Goal: Transaction & Acquisition: Subscribe to service/newsletter

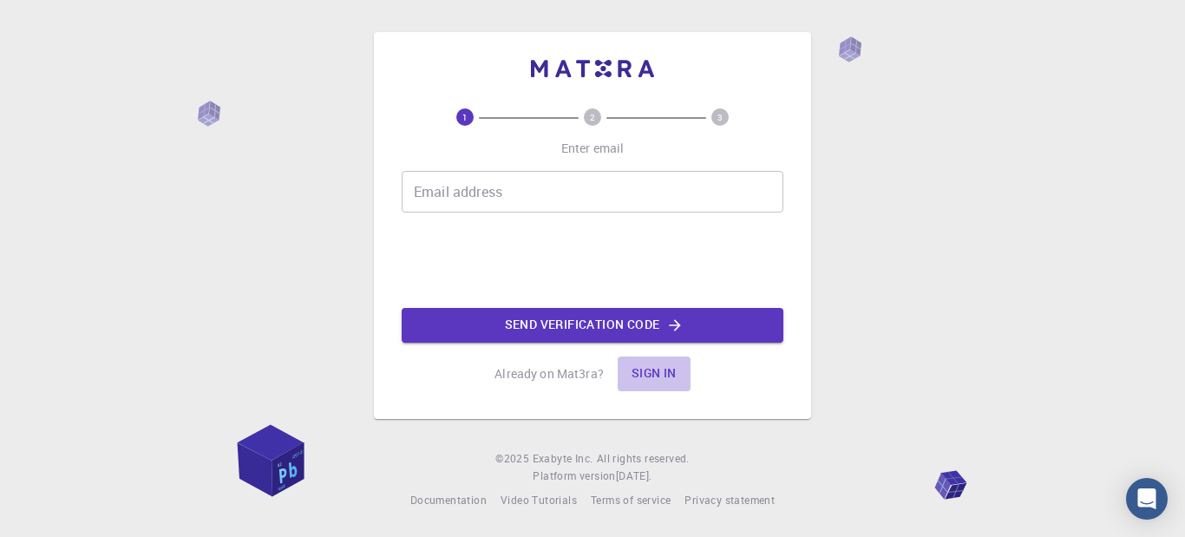
click at [659, 373] on button "Sign in" at bounding box center [653, 373] width 73 height 35
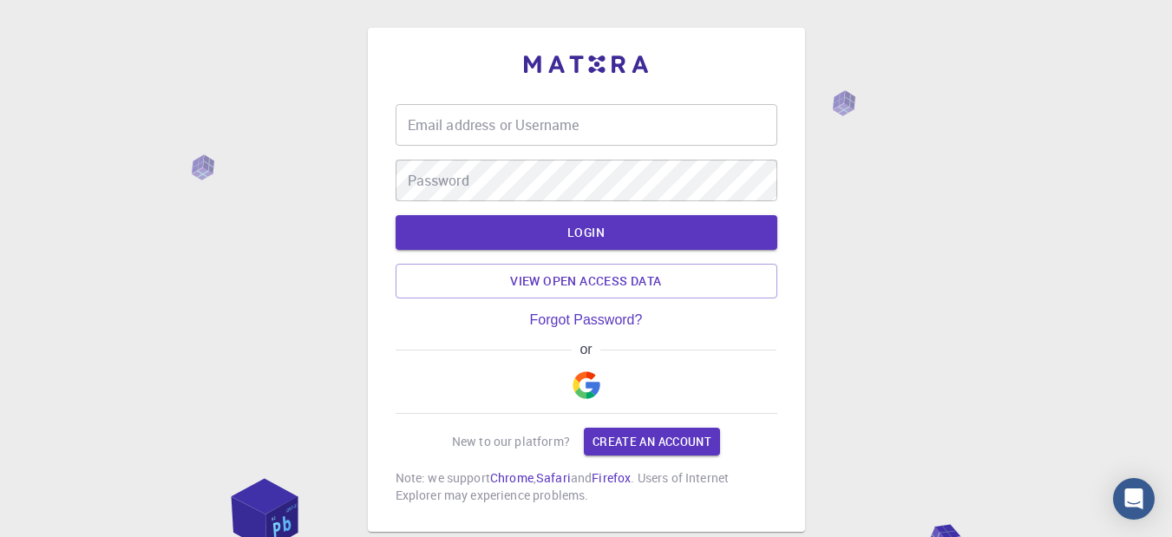
click at [907, 266] on div "Email address or Username Email address or Username Password Password LOGIN Vie…" at bounding box center [586, 323] width 1172 height 646
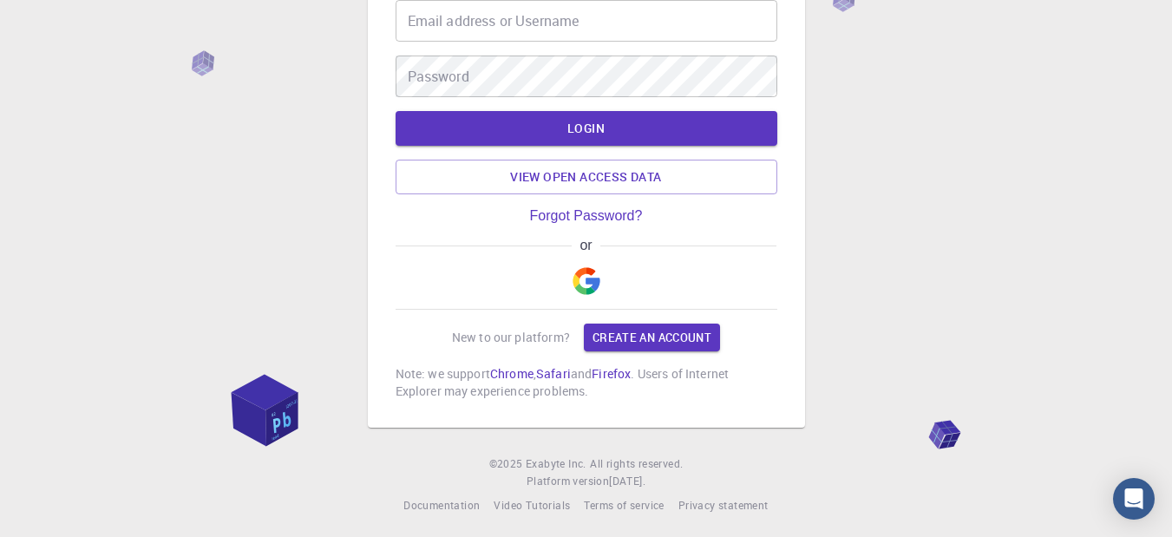
scroll to position [109, 0]
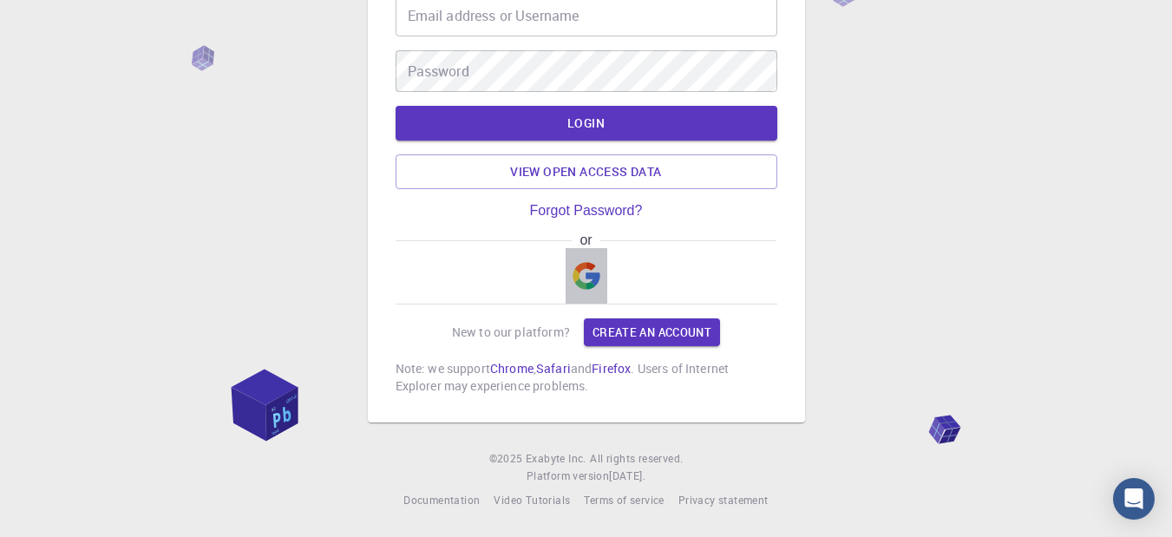
click at [586, 281] on img "button" at bounding box center [586, 276] width 28 height 28
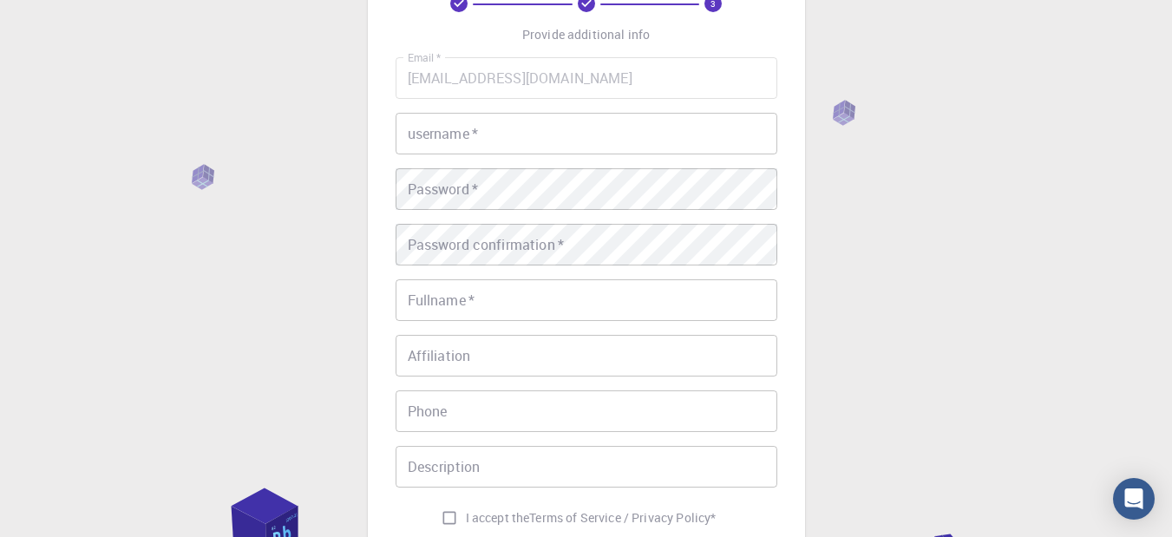
click at [898, 289] on div "3 Provide additional info Email   * [EMAIL_ADDRESS][DOMAIN_NAME] Email   * user…" at bounding box center [586, 332] width 1172 height 883
click at [1045, 267] on div "3 Provide additional info Email   * [EMAIL_ADDRESS][DOMAIN_NAME] Email   * user…" at bounding box center [586, 332] width 1172 height 883
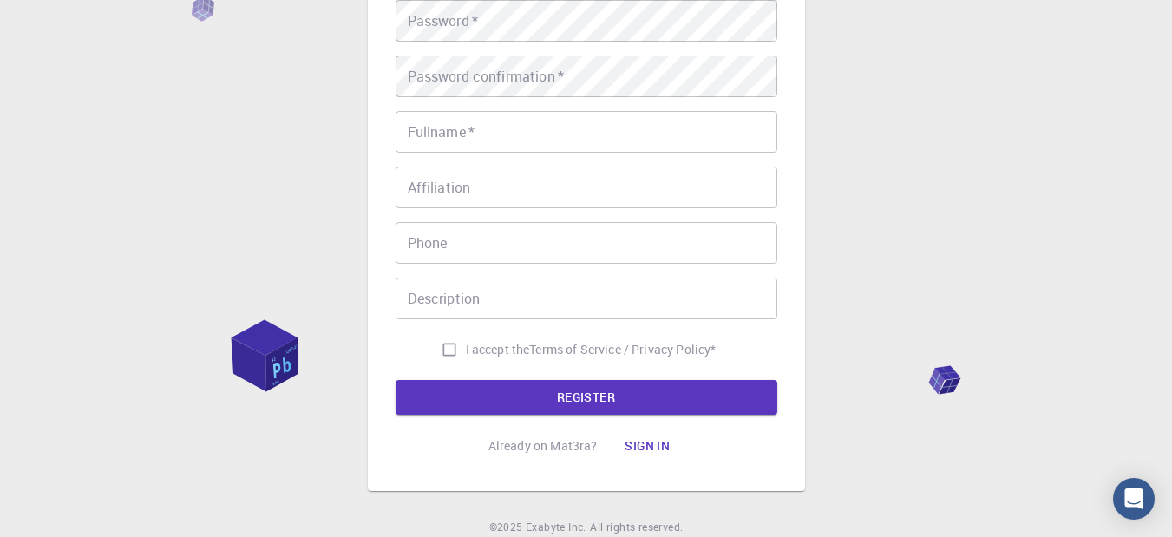
scroll to position [346, 0]
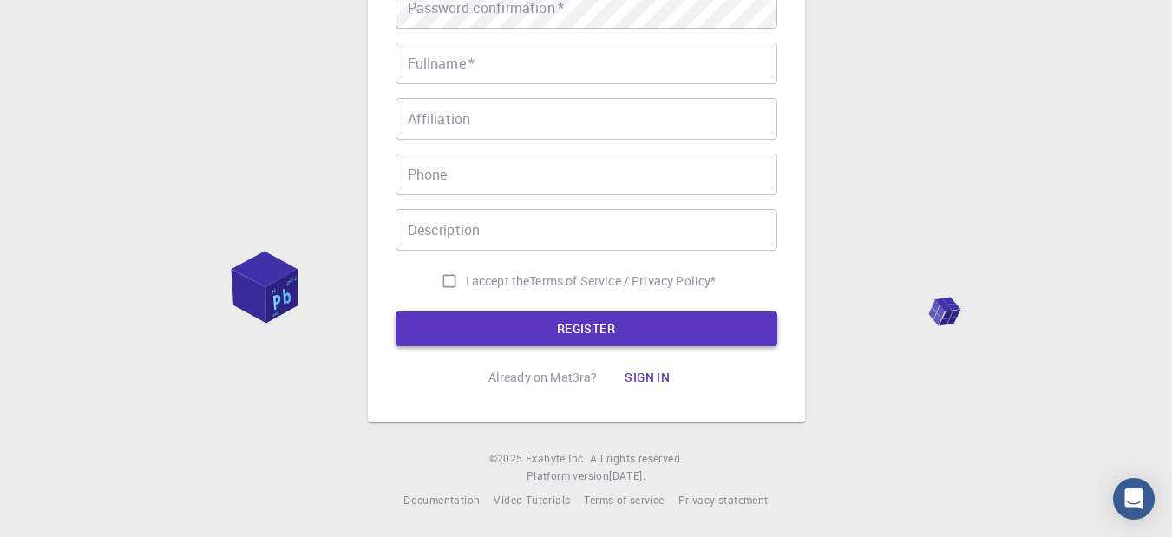
click at [578, 325] on button "REGISTER" at bounding box center [586, 328] width 382 height 35
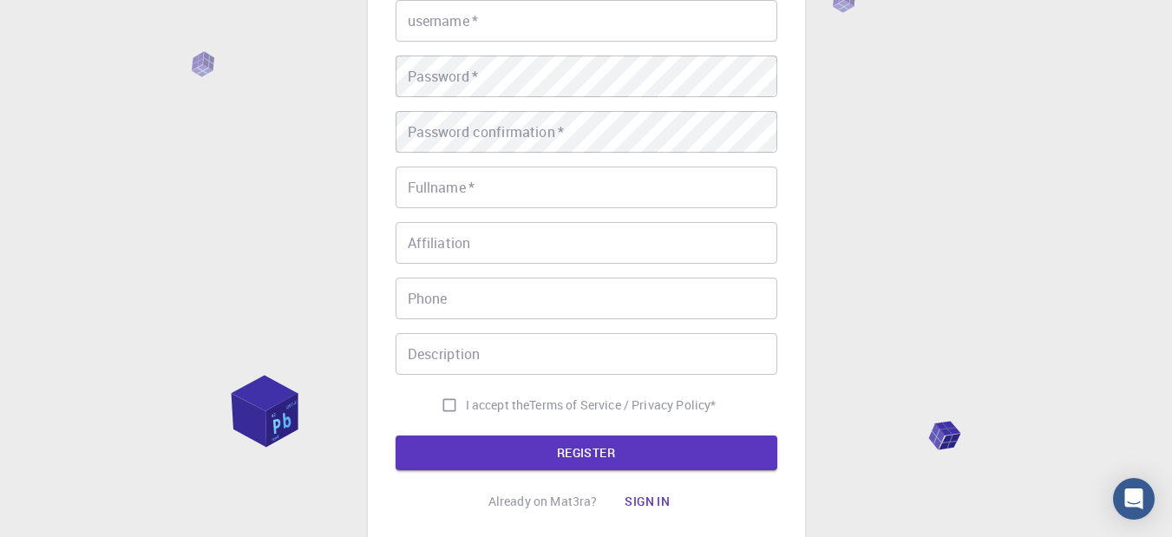
click at [126, 317] on div "3 Provide additional info Email   * [EMAIL_ADDRESS][DOMAIN_NAME] Email   * user…" at bounding box center [586, 219] width 1172 height 883
